Goal: Check status: Check status

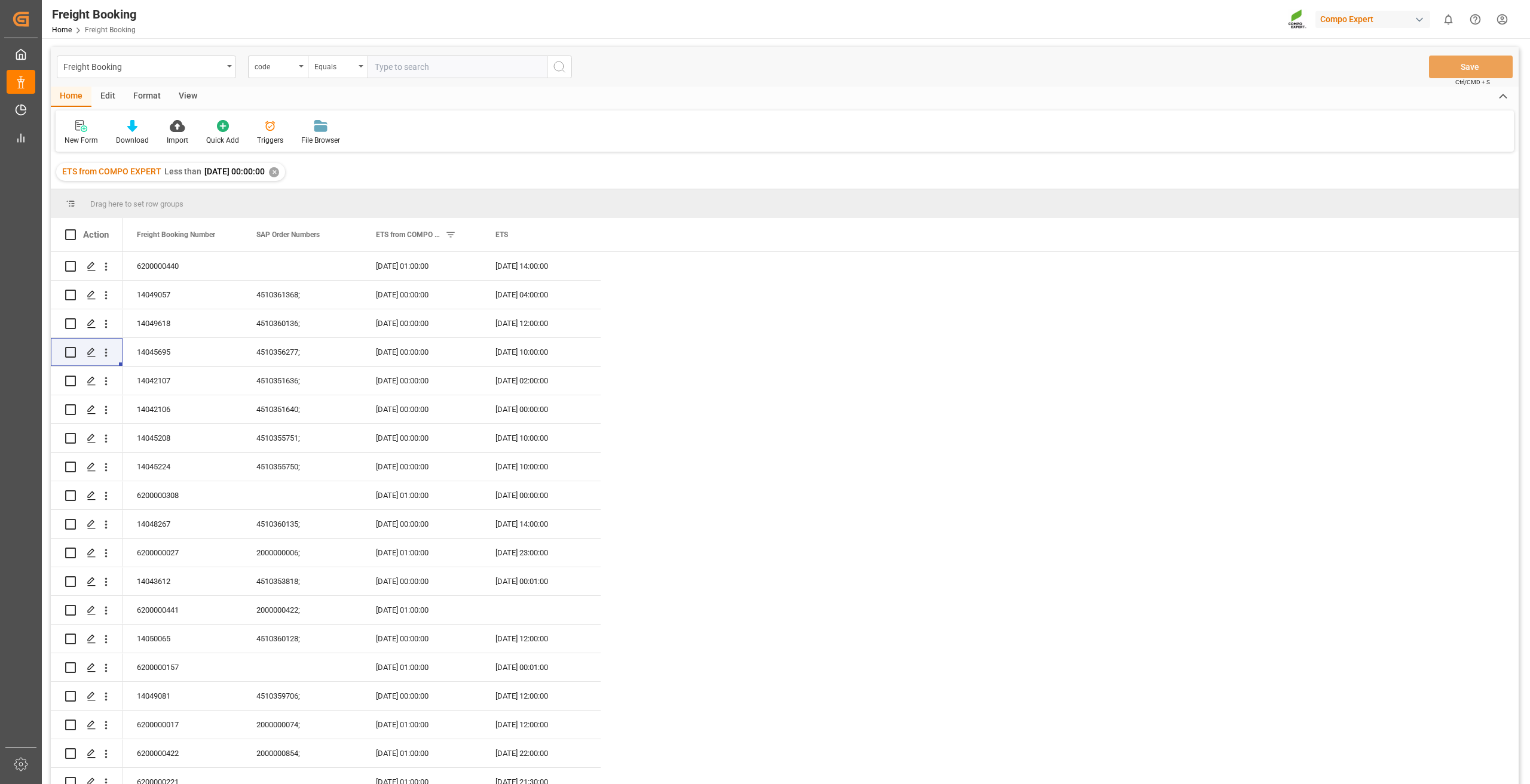
click at [171, 67] on div "Freight Booking" at bounding box center [143, 66] width 160 height 15
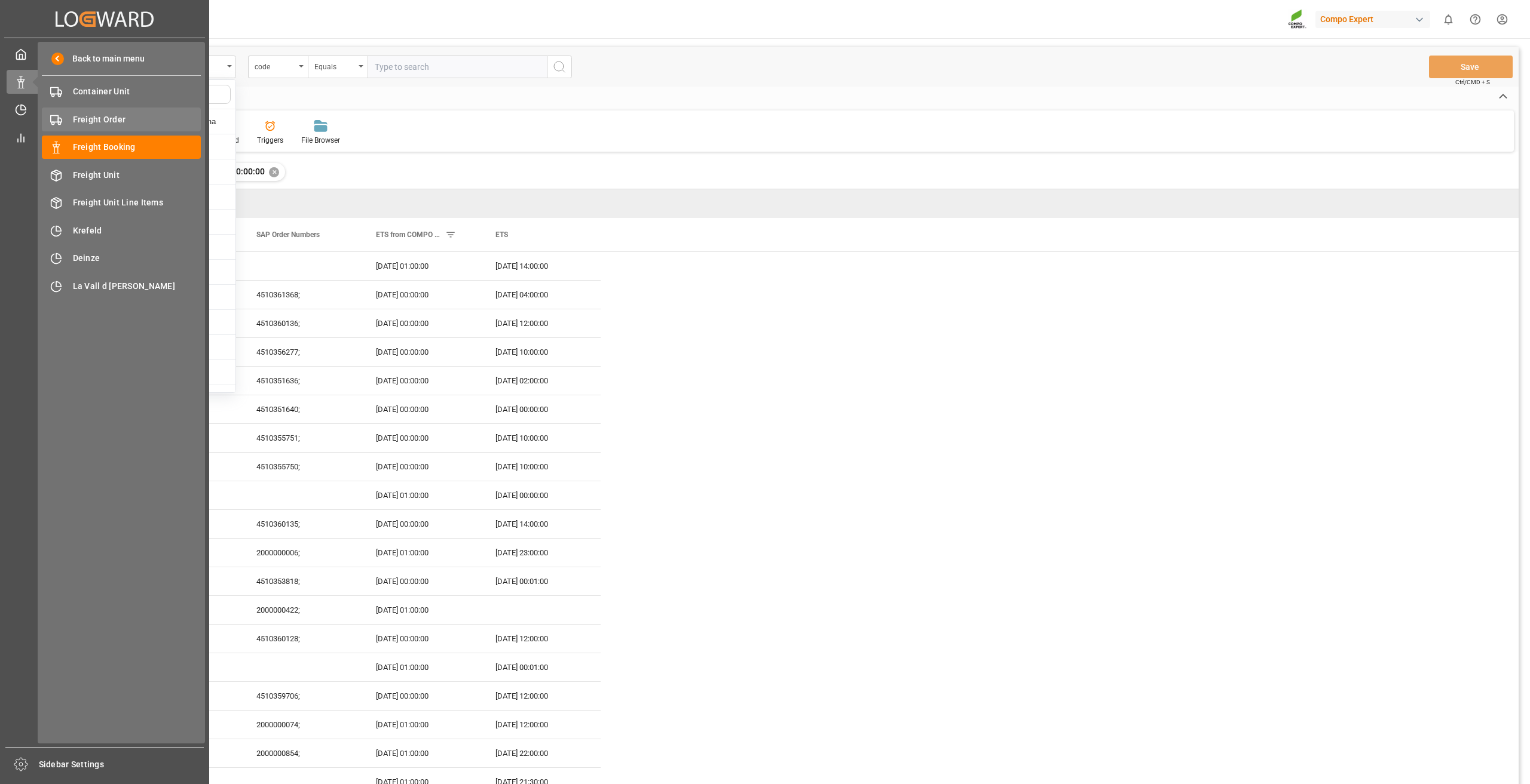
click at [92, 117] on span "Freight Order" at bounding box center [137, 119] width 128 height 13
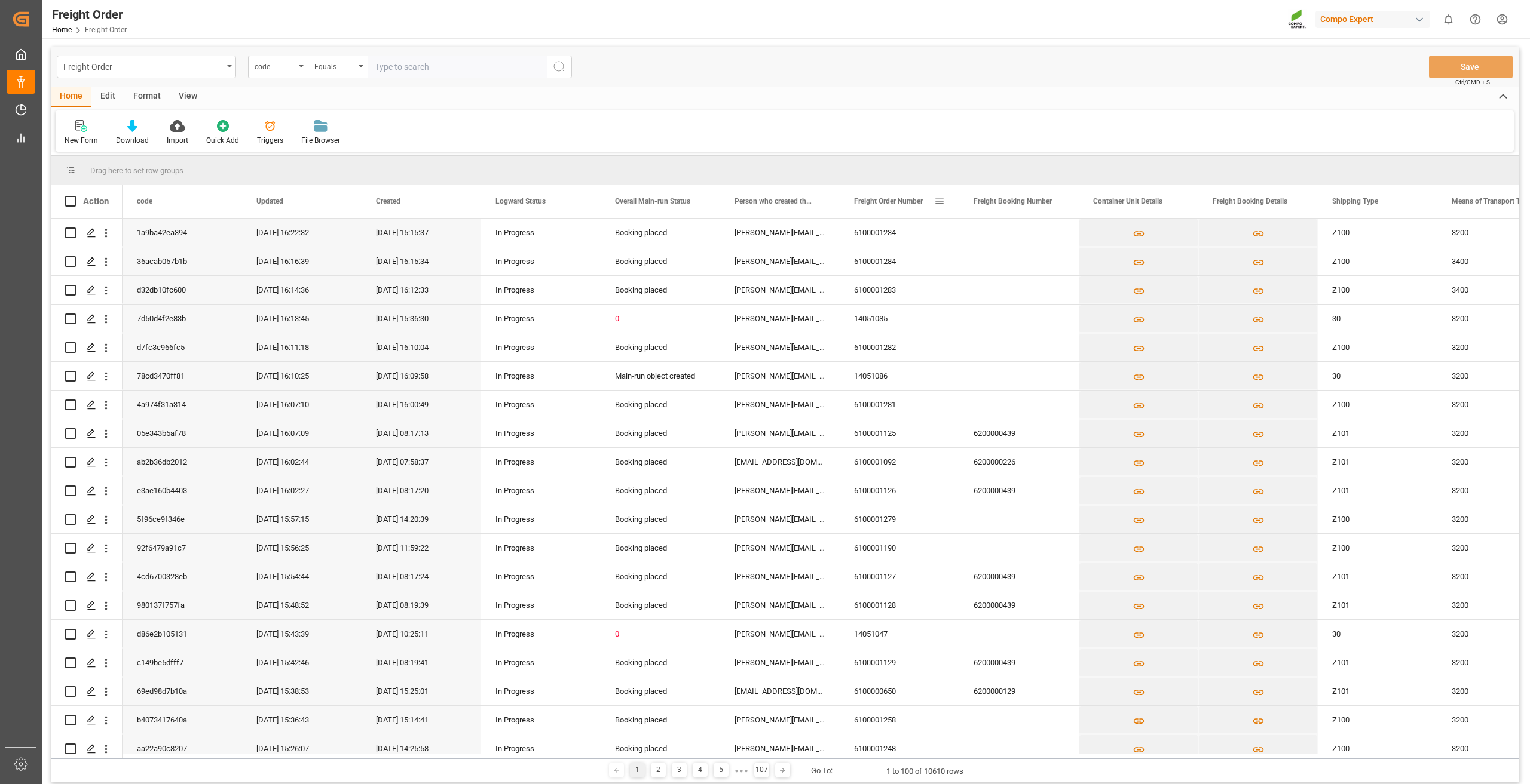
click at [938, 200] on span at bounding box center [940, 201] width 11 height 11
type input "14051084"
click at [1001, 301] on button "Apply" at bounding box center [1009, 303] width 22 height 12
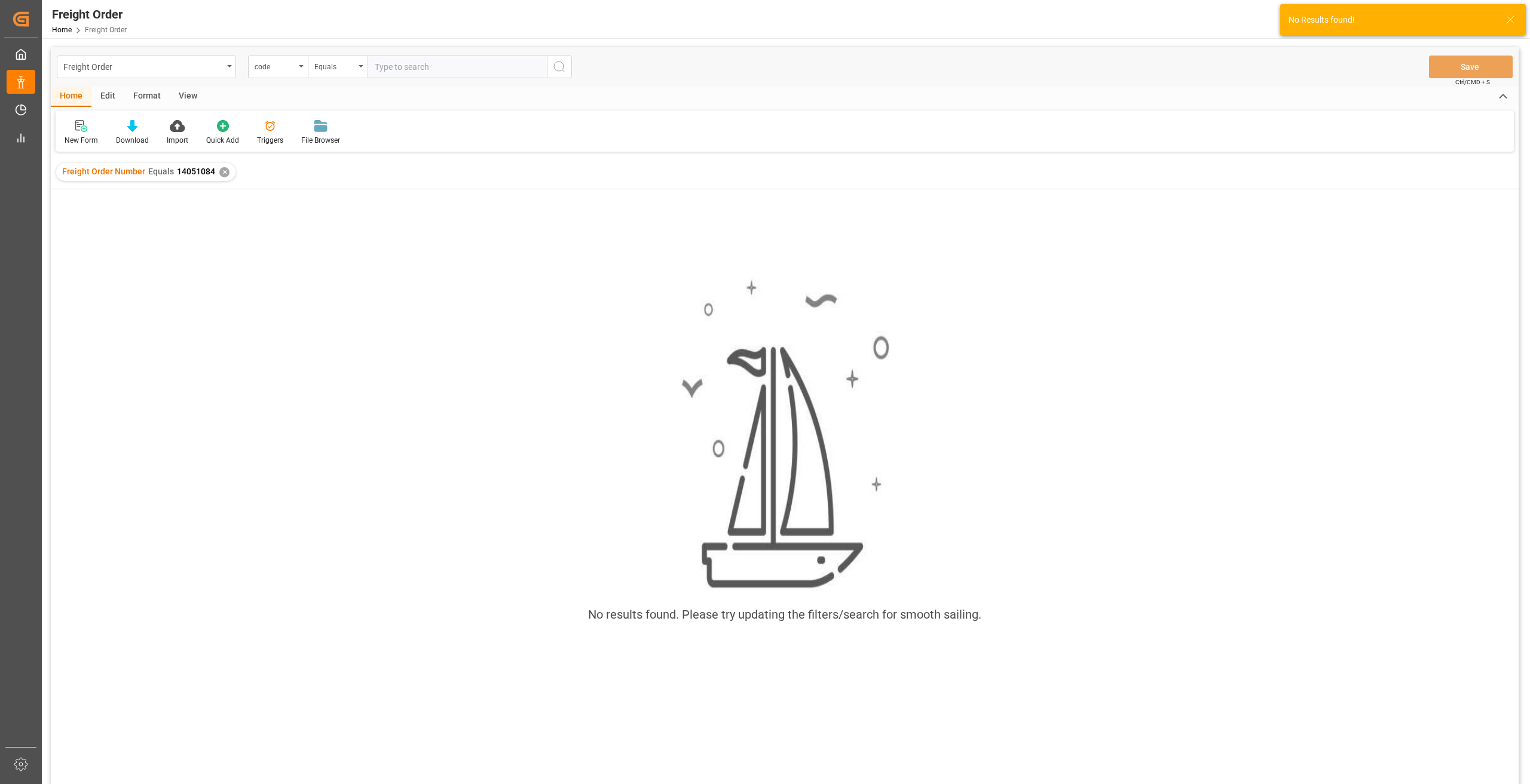
click at [222, 173] on div "✕" at bounding box center [224, 172] width 10 height 10
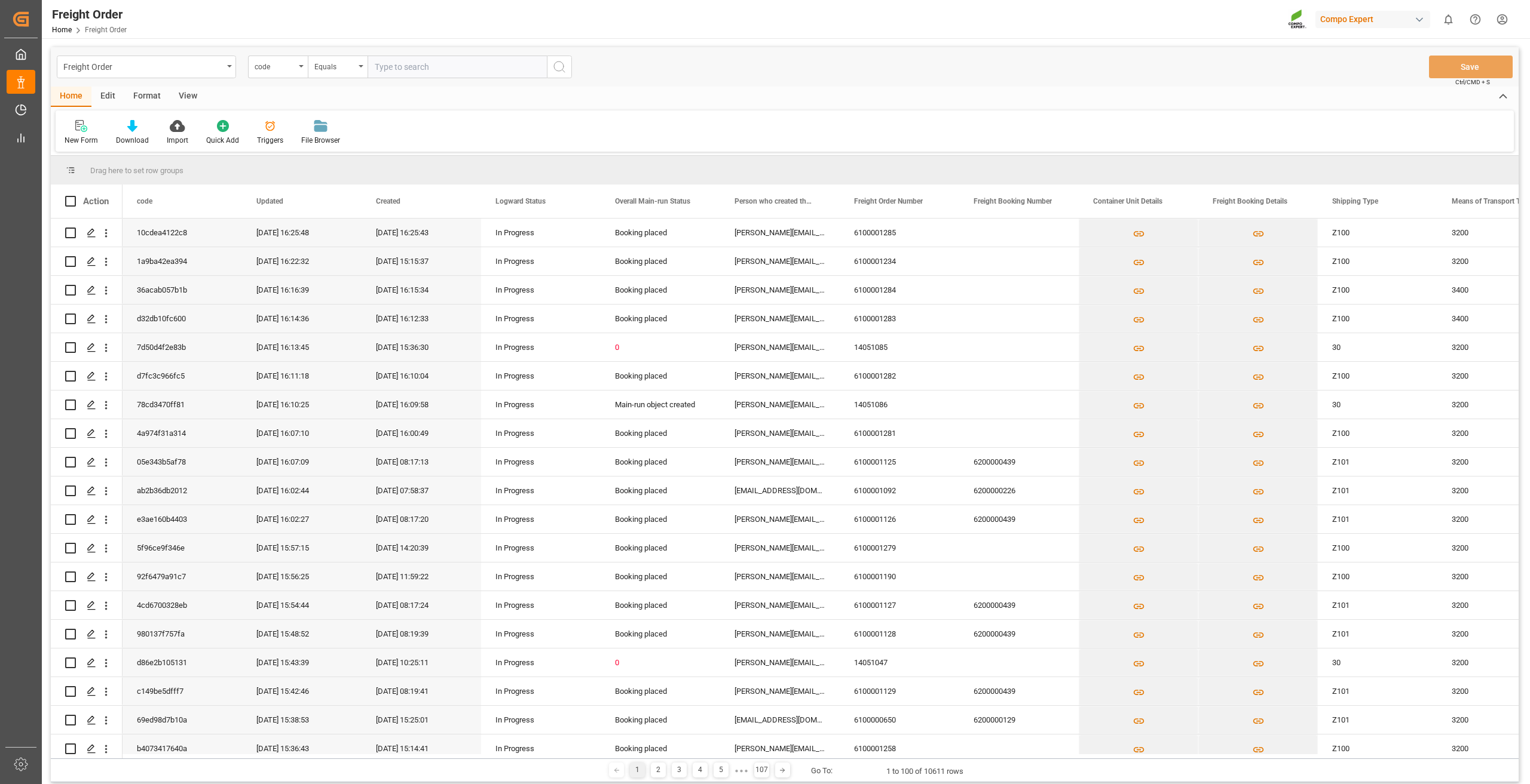
click at [160, 79] on div "Freight Order code Equals Save Ctrl/CMD + S" at bounding box center [785, 66] width 1468 height 40
click at [146, 75] on div "Freight Order" at bounding box center [146, 67] width 179 height 23
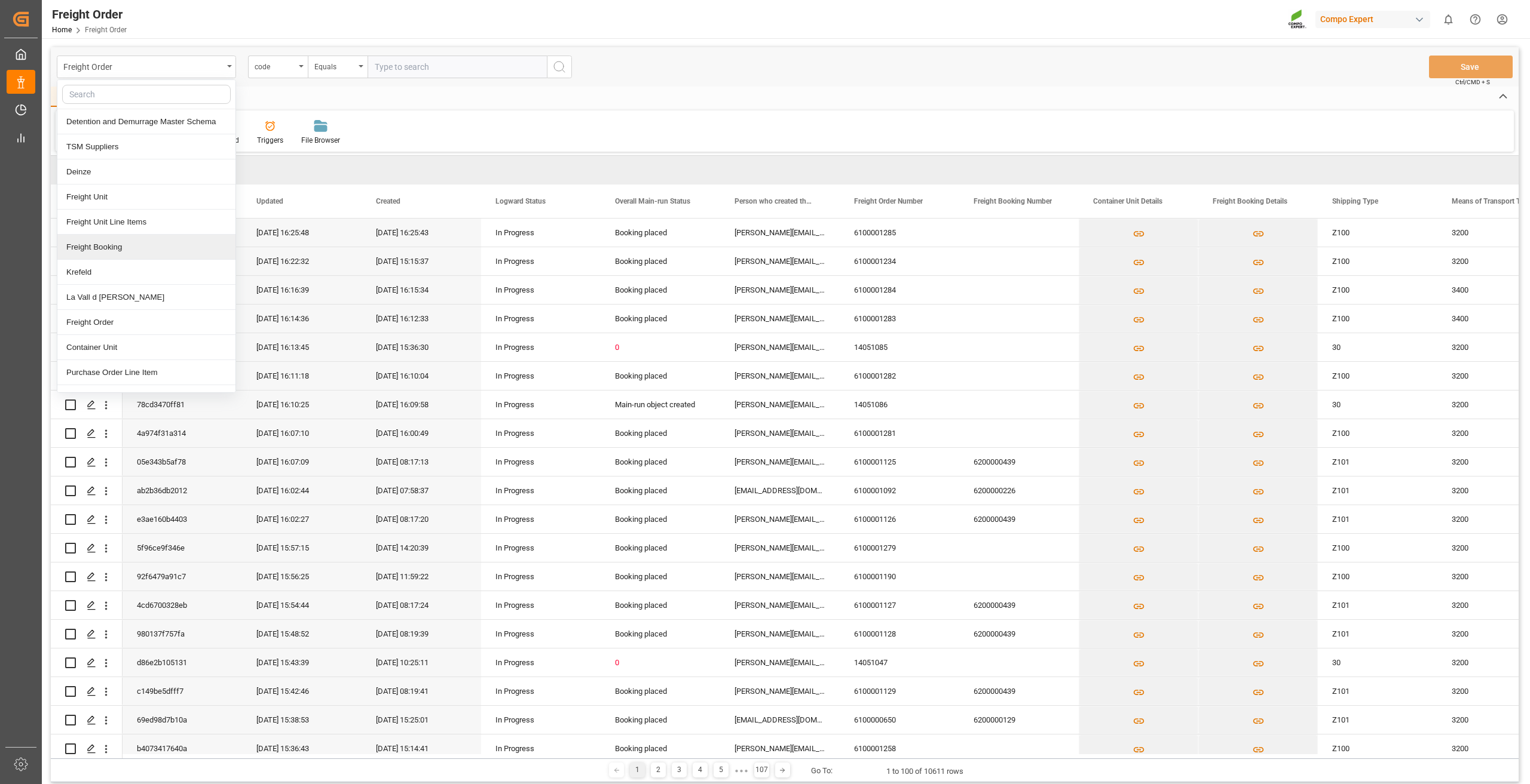
click at [115, 242] on div "Freight Booking" at bounding box center [146, 247] width 178 height 25
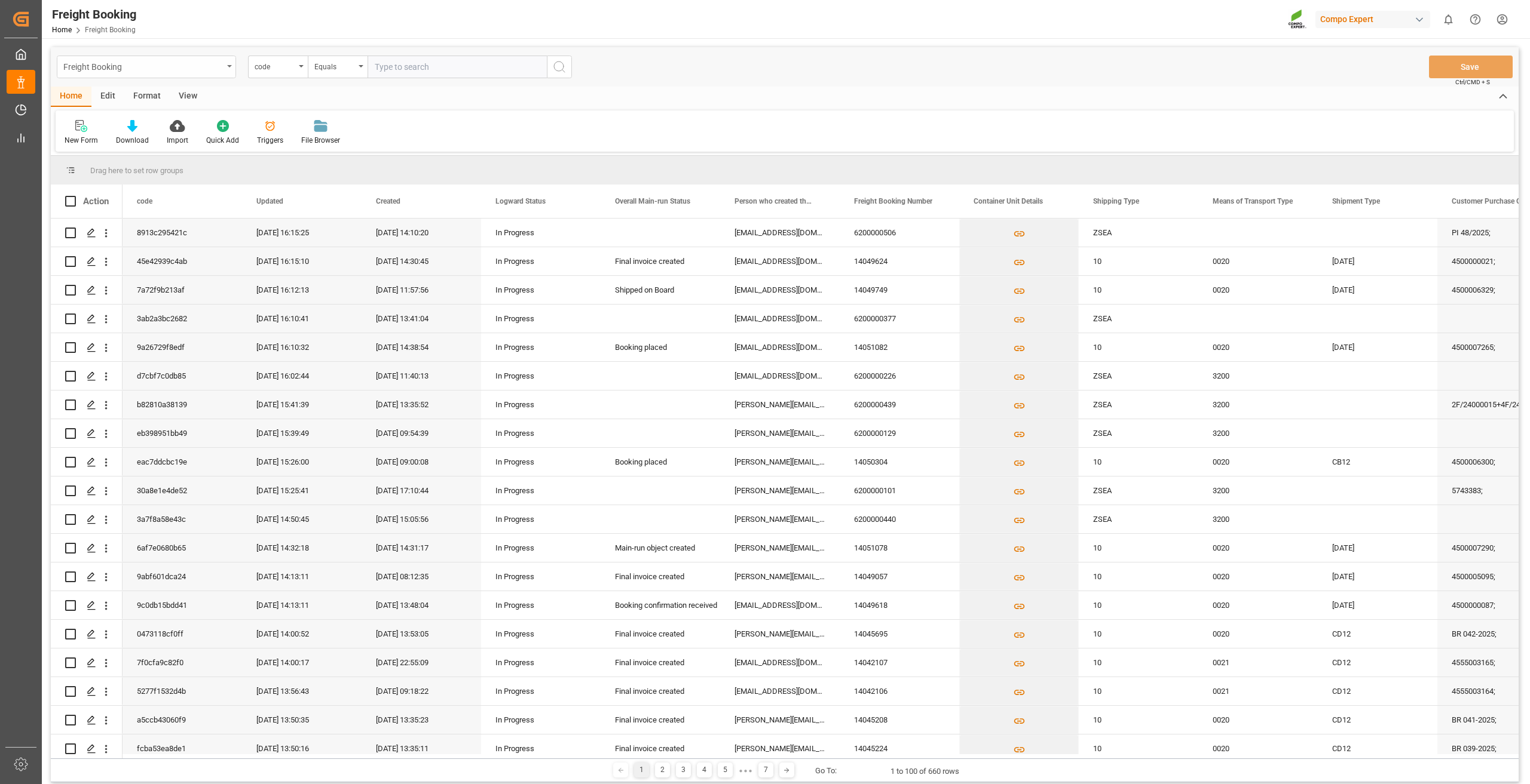
click at [148, 64] on div "Freight Booking" at bounding box center [143, 66] width 160 height 15
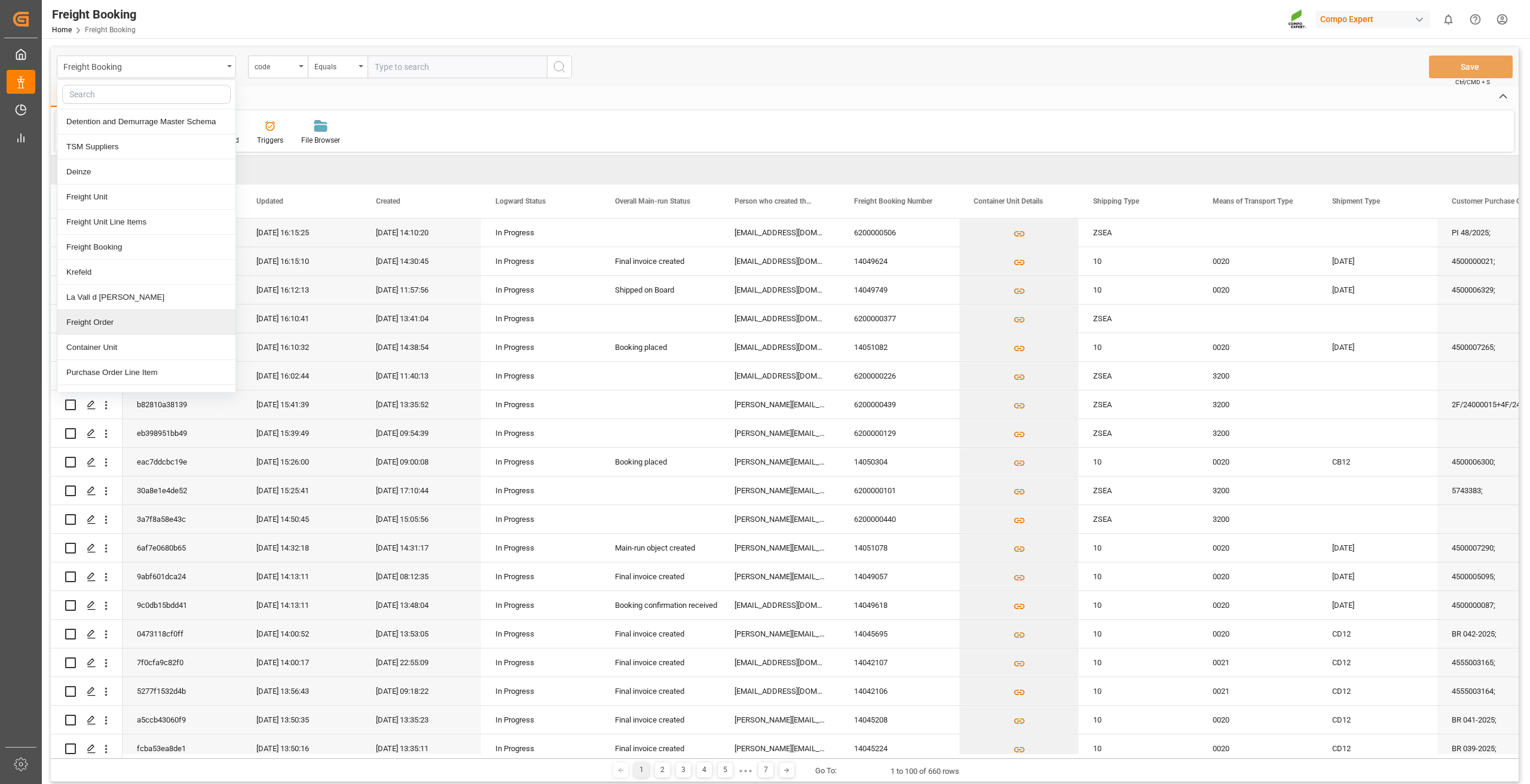
click at [117, 328] on div "Freight Order" at bounding box center [146, 322] width 178 height 25
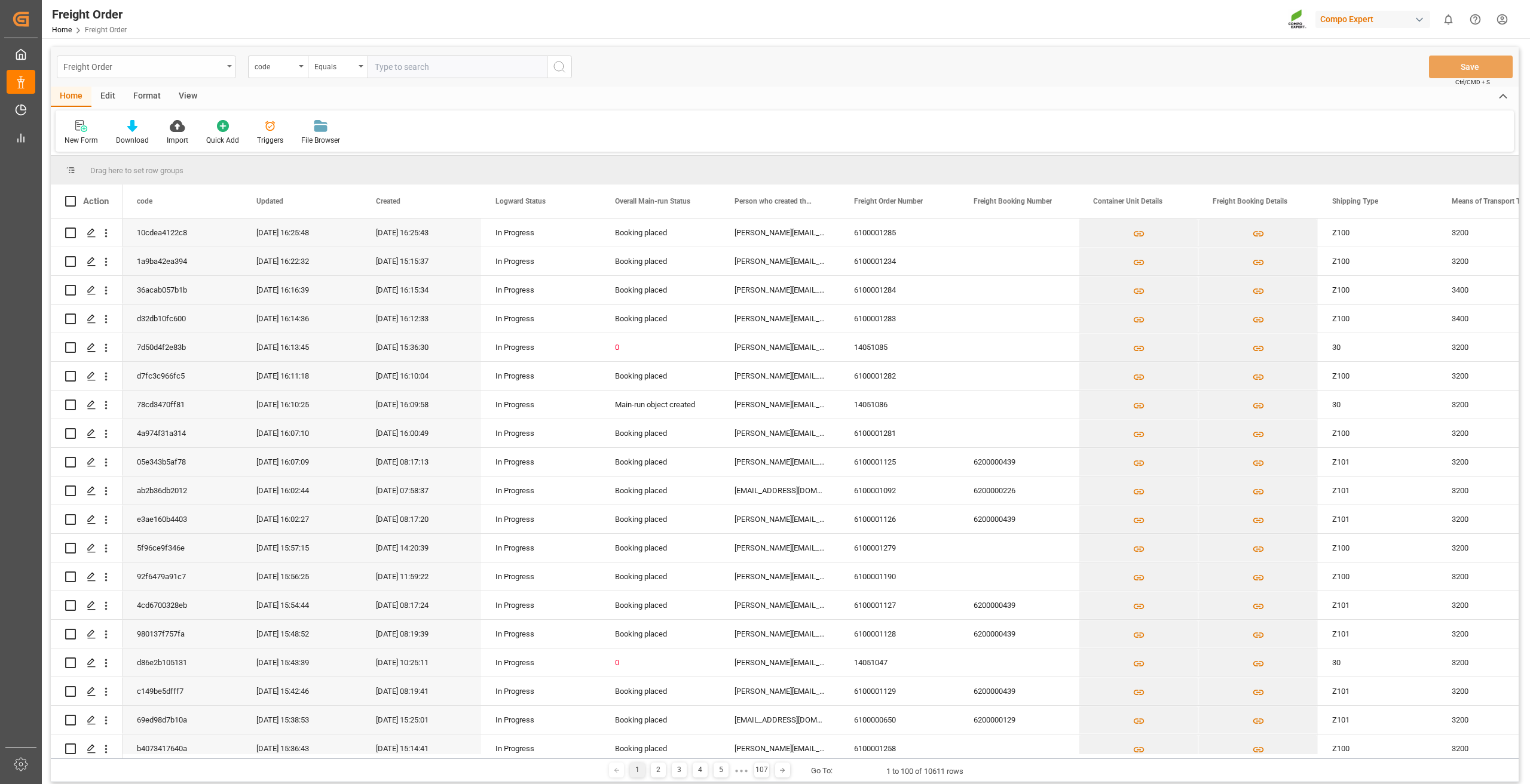
click at [191, 66] on div "Freight Order" at bounding box center [143, 66] width 160 height 15
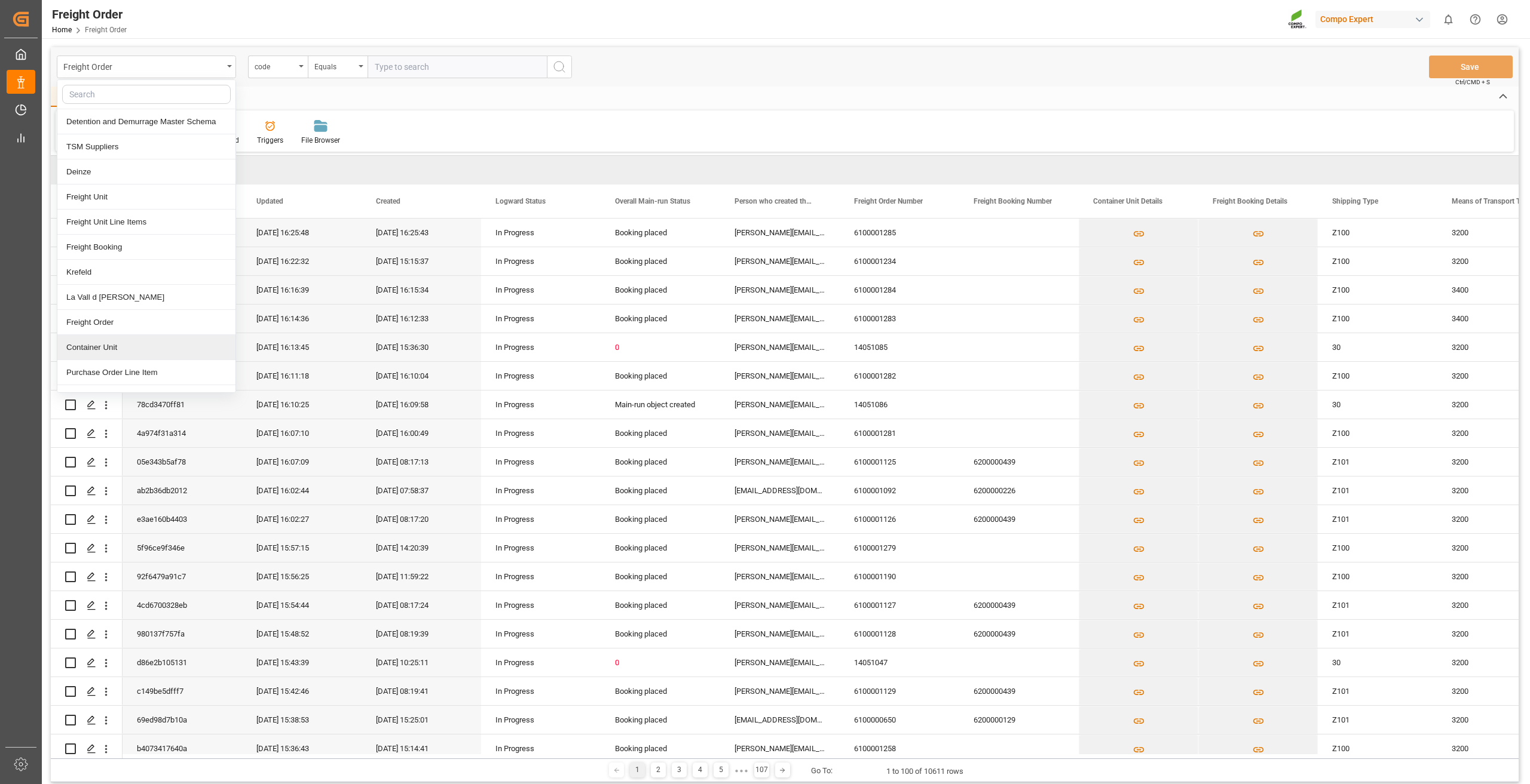
click at [113, 349] on div "Container Unit" at bounding box center [146, 347] width 178 height 25
